Goal: Navigation & Orientation: Find specific page/section

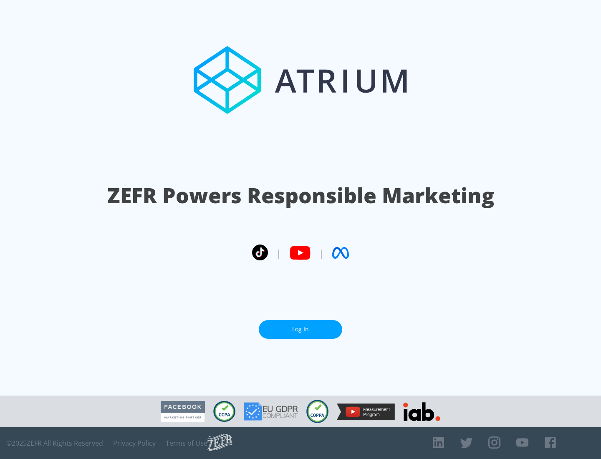
click at [300, 329] on link "Log In" at bounding box center [300, 329] width 83 height 19
